Goal: Information Seeking & Learning: Learn about a topic

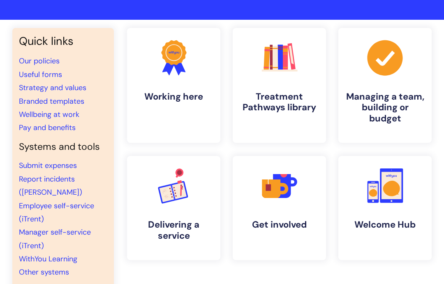
scroll to position [45, 0]
click at [60, 127] on link "Pay and benefits" at bounding box center [47, 128] width 57 height 10
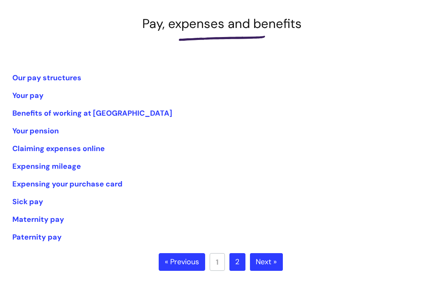
scroll to position [110, 0]
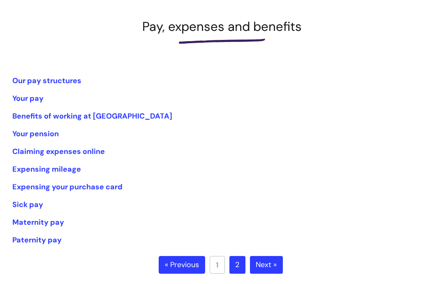
click at [60, 83] on link "Our pay structures" at bounding box center [46, 81] width 69 height 10
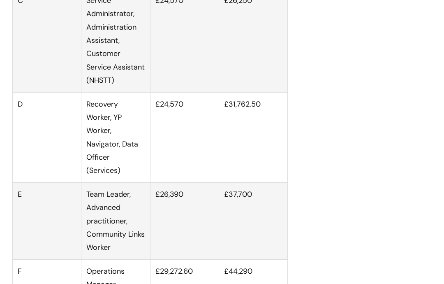
scroll to position [646, 0]
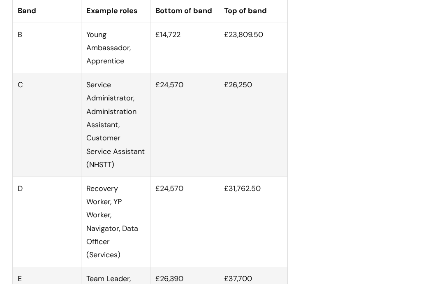
scroll to position [561, 0]
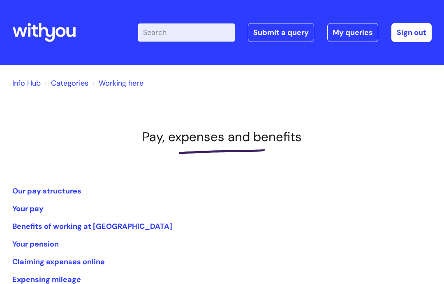
scroll to position [110, 0]
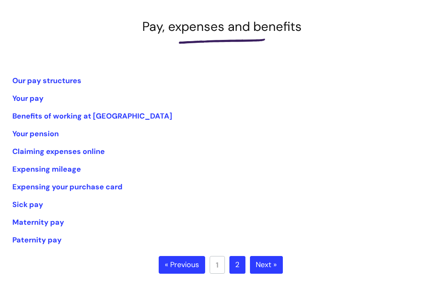
click at [32, 97] on link "Your pay" at bounding box center [27, 98] width 31 height 10
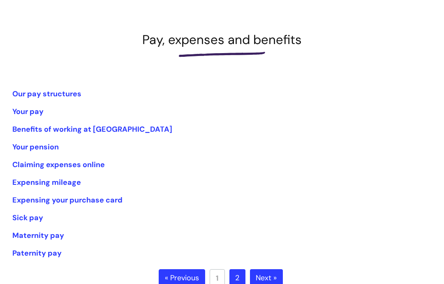
click at [274, 278] on link "Next »" at bounding box center [266, 278] width 33 height 18
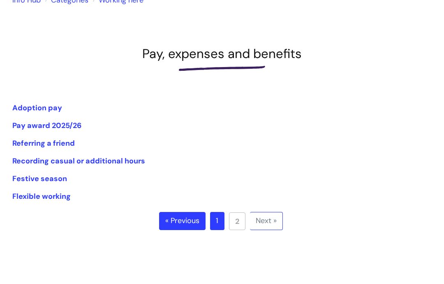
scroll to position [82, 0]
click at [59, 194] on link "Flexible working" at bounding box center [41, 197] width 58 height 10
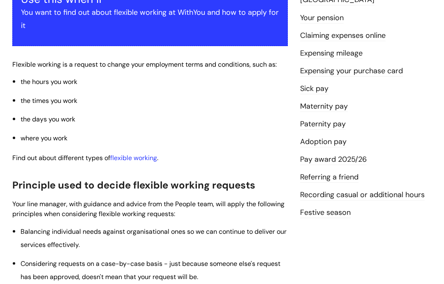
scroll to position [176, 0]
click at [143, 157] on link "flexible working" at bounding box center [133, 157] width 47 height 9
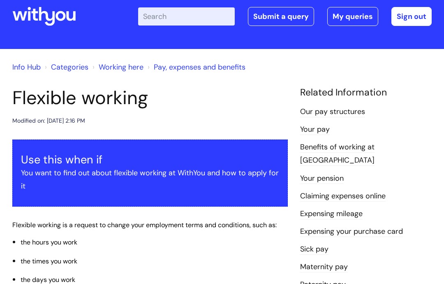
scroll to position [0, 0]
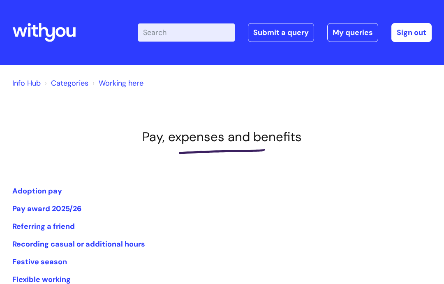
scroll to position [83, 0]
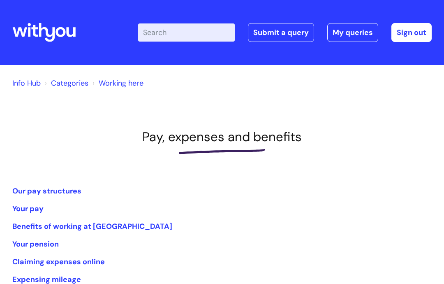
scroll to position [130, 0]
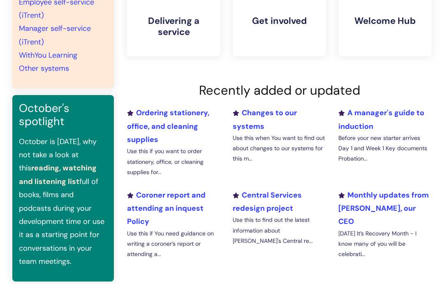
scroll to position [235, 0]
